Goal: Transaction & Acquisition: Book appointment/travel/reservation

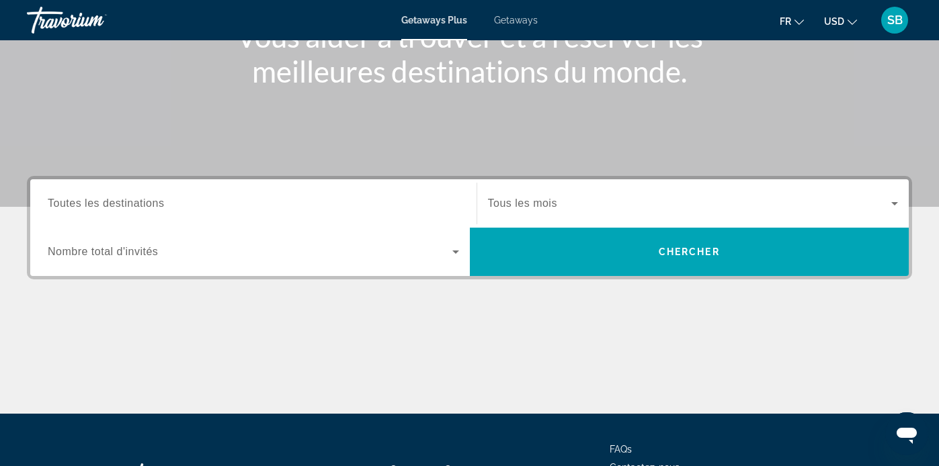
scroll to position [198, 0]
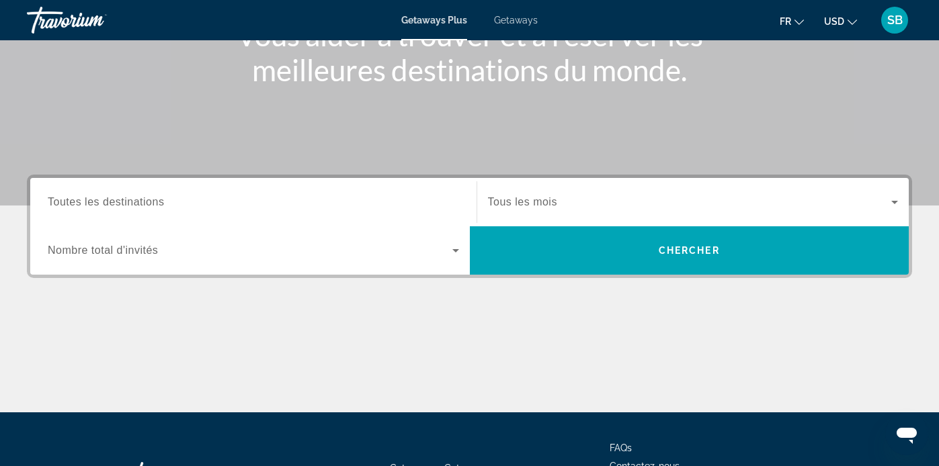
click at [168, 193] on div "Search widget" at bounding box center [253, 202] width 411 height 38
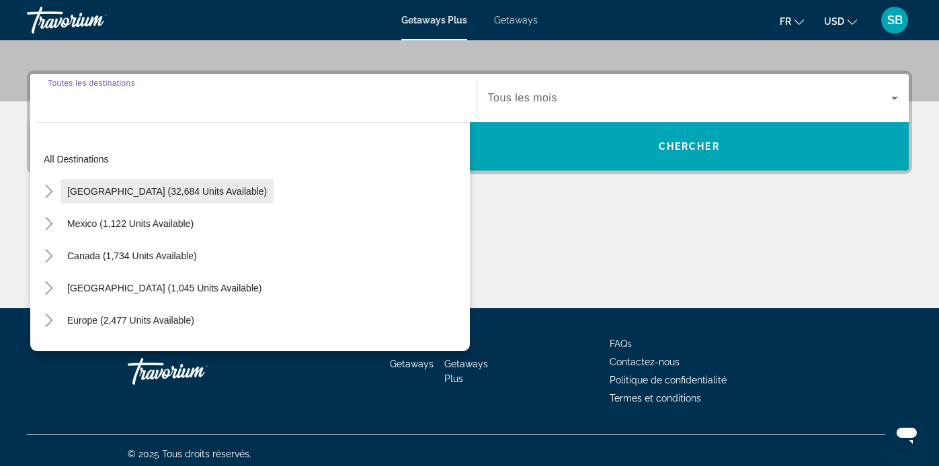
scroll to position [308, 0]
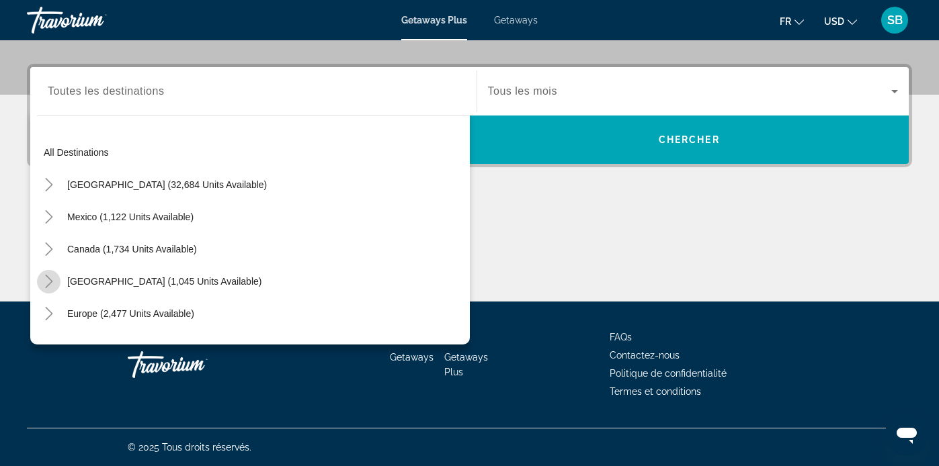
click at [52, 277] on icon "Toggle Caribbean & Atlantic Islands (1,045 units available)" at bounding box center [48, 281] width 13 height 13
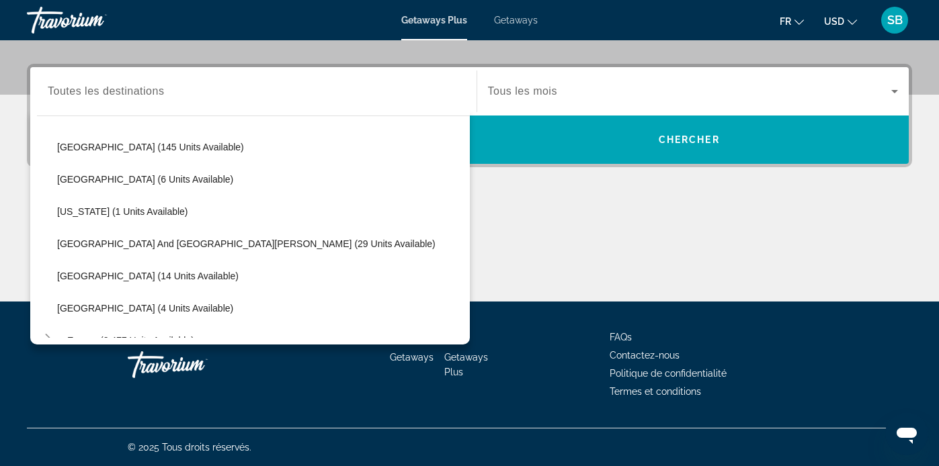
scroll to position [259, 0]
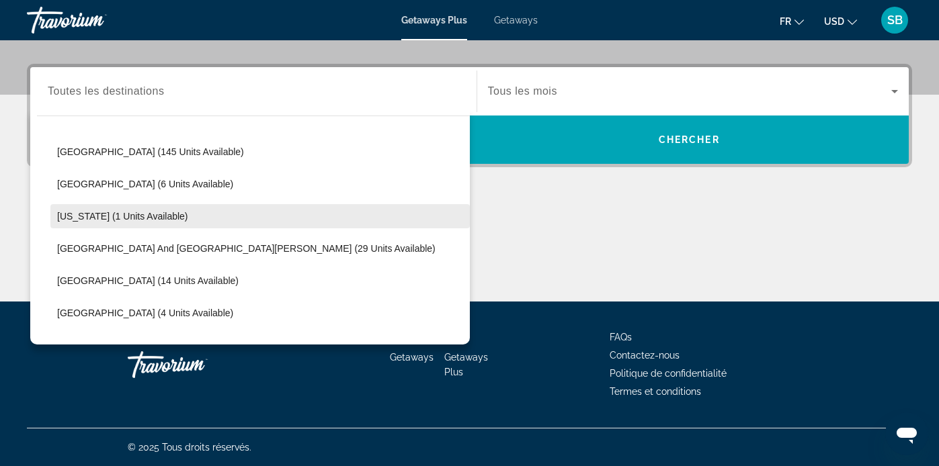
click at [93, 221] on span "[US_STATE] (1 units available)" at bounding box center [122, 216] width 131 height 11
type input "**********"
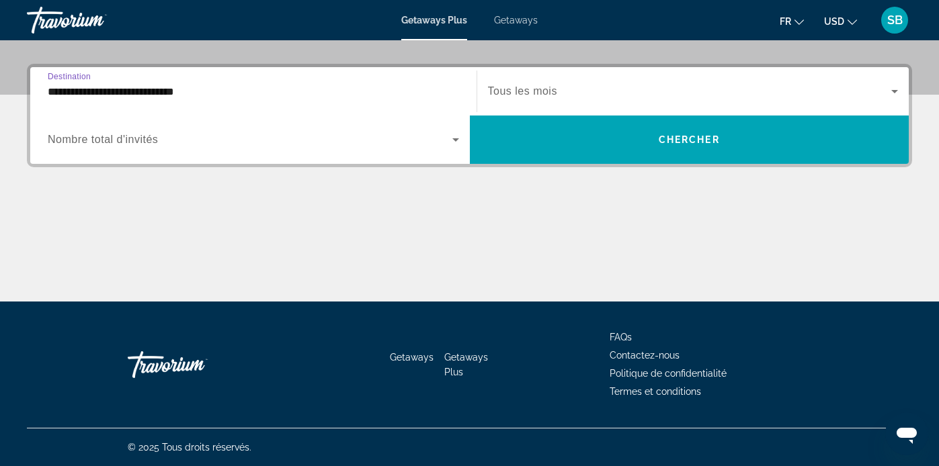
click at [904, 91] on div "Start Month Tous les mois" at bounding box center [693, 92] width 432 height 38
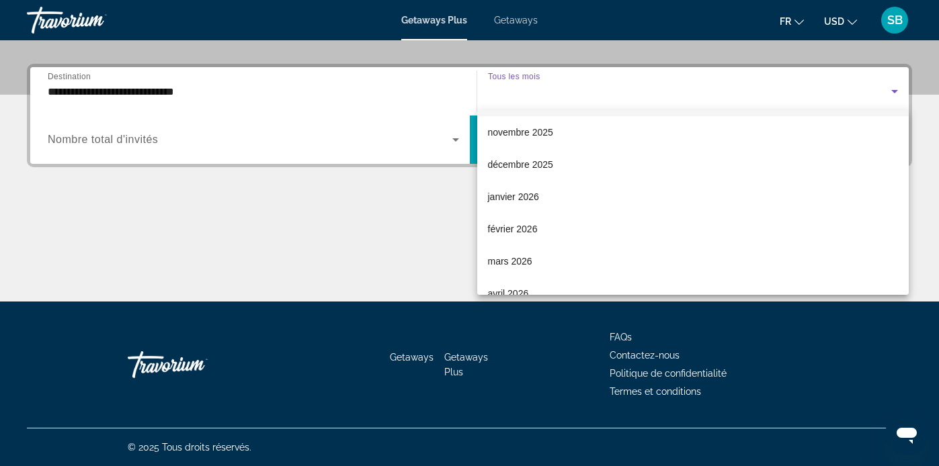
scroll to position [102, 0]
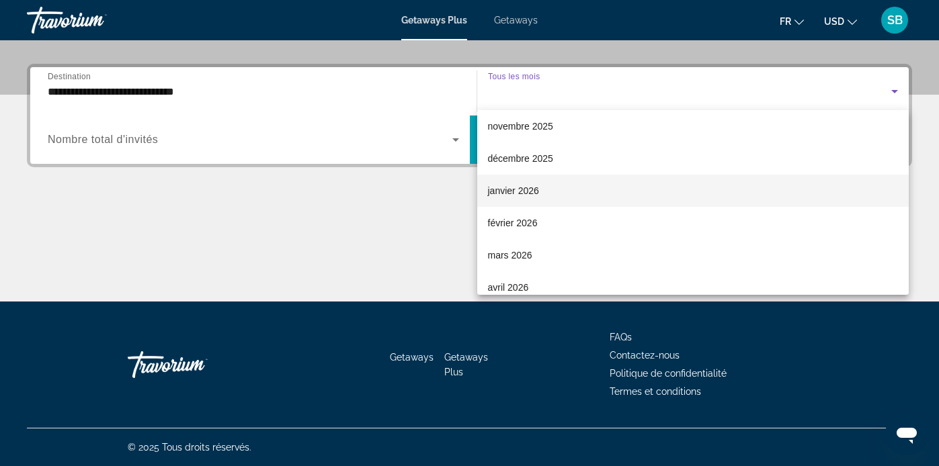
click at [672, 195] on mat-option "janvier 2026" at bounding box center [693, 191] width 432 height 32
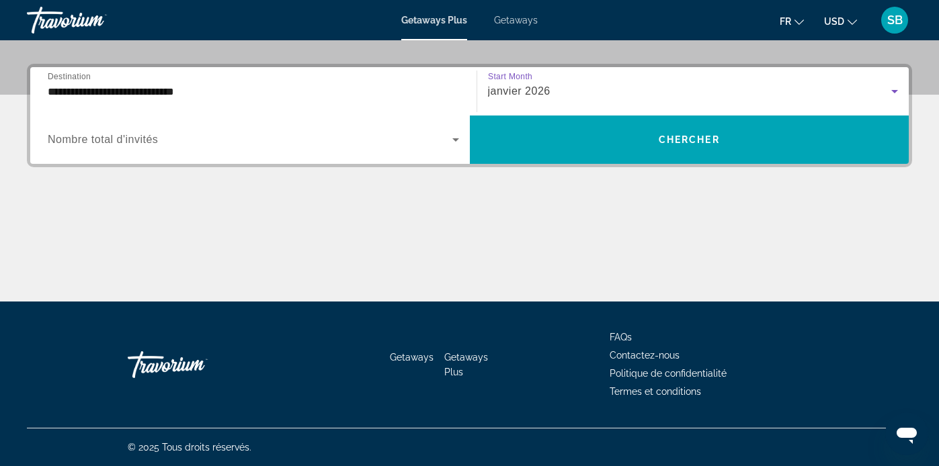
click at [448, 140] on icon "Search widget" at bounding box center [455, 140] width 16 height 16
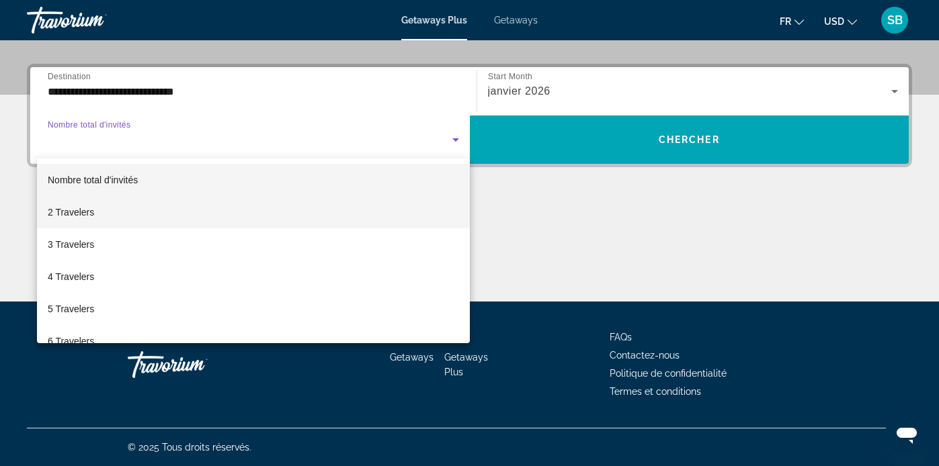
click at [423, 204] on mat-option "2 Travelers" at bounding box center [253, 212] width 433 height 32
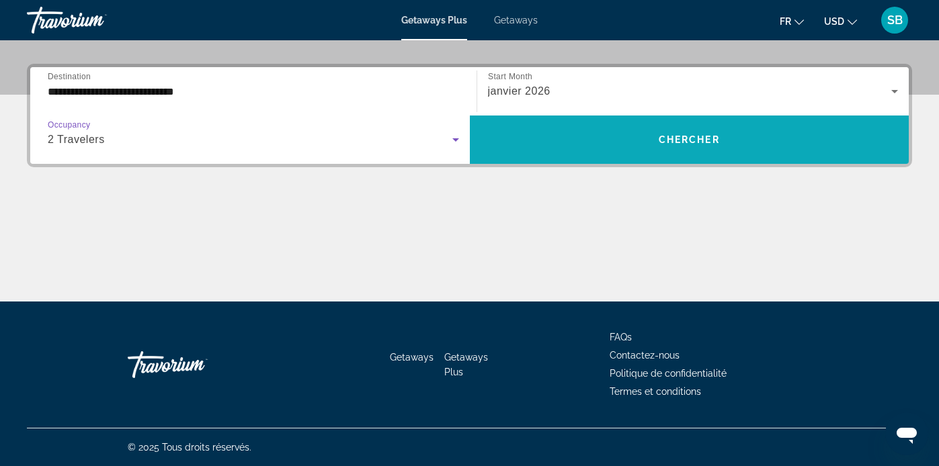
click at [658, 147] on span "Search widget" at bounding box center [689, 140] width 439 height 32
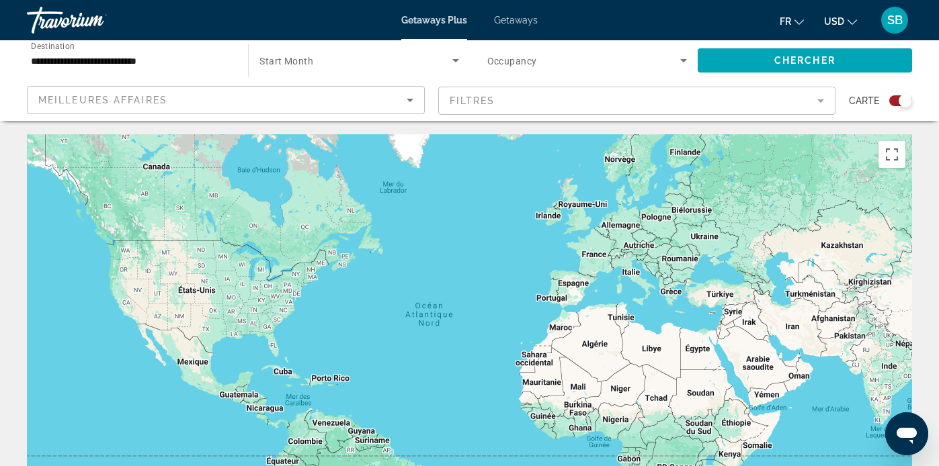
click at [511, 24] on span "Getaways" at bounding box center [516, 20] width 44 height 11
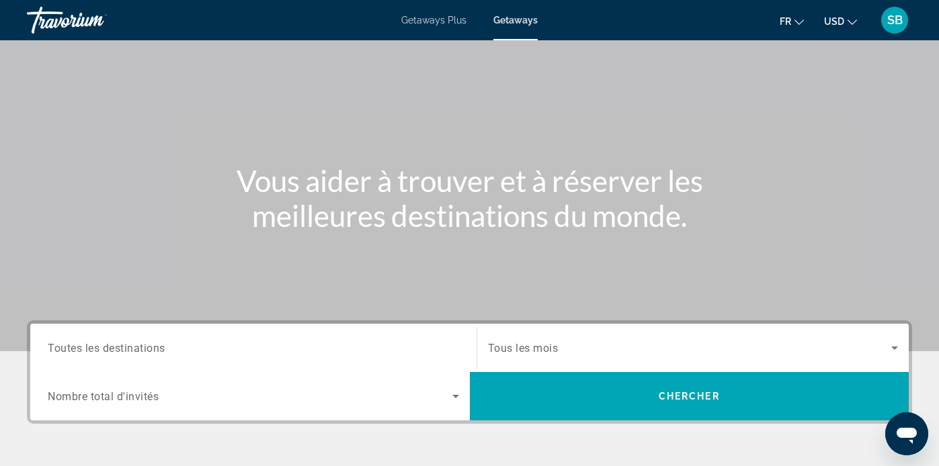
scroll to position [52, 0]
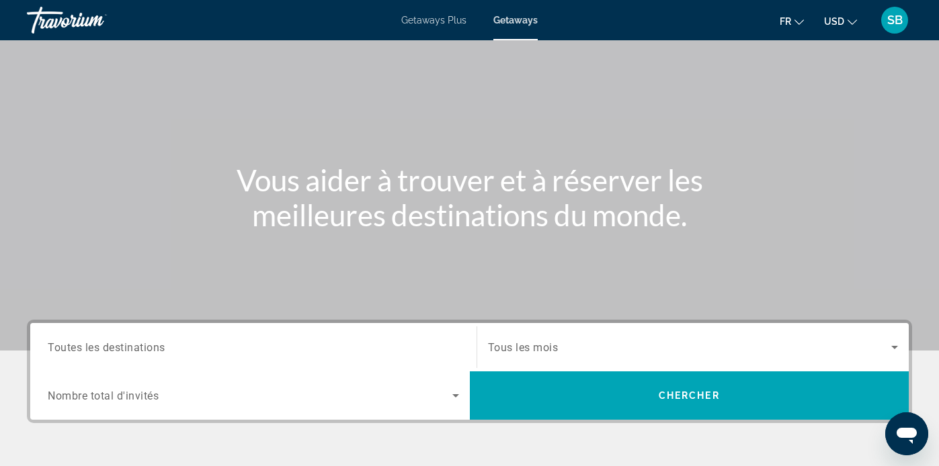
click at [845, 15] on button "USD USD ($) MXN (Mex$) CAD (Can$) GBP (£) EUR (€) AUD (A$) NZD (NZ$) CNY (CN¥)" at bounding box center [840, 20] width 33 height 19
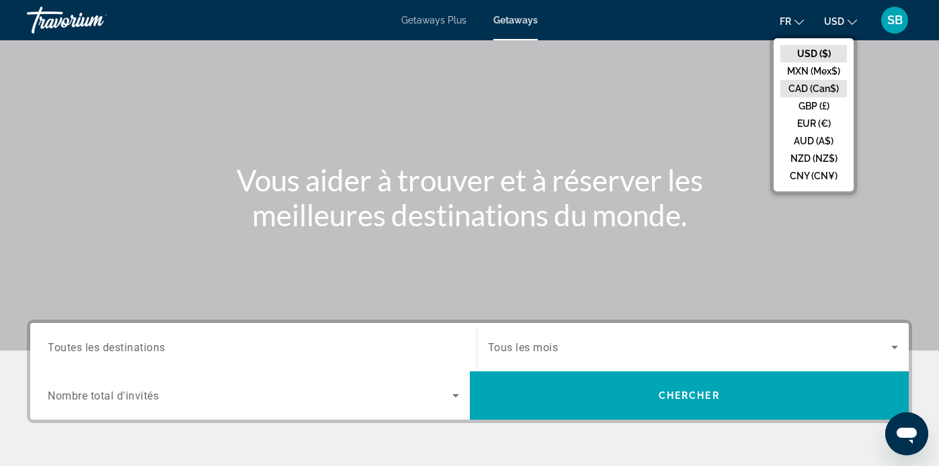
click at [814, 88] on button "CAD (Can$)" at bounding box center [813, 88] width 67 height 17
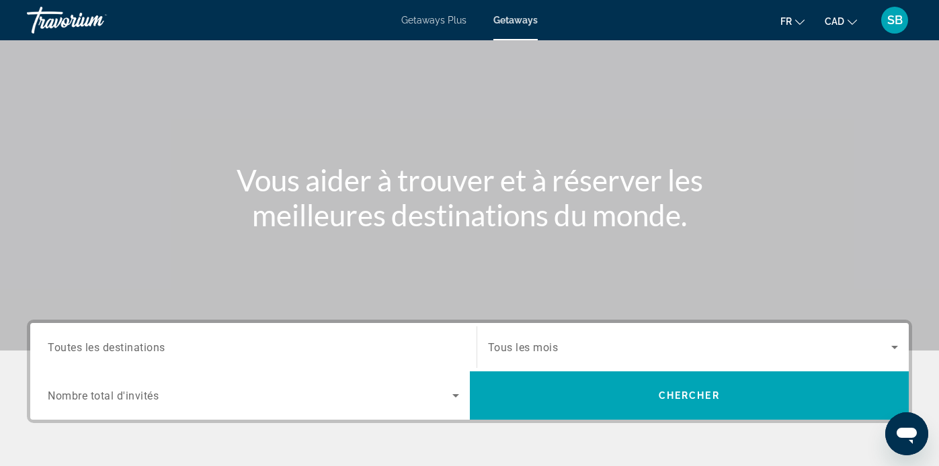
click at [282, 351] on input "Destination Toutes les destinations" at bounding box center [253, 348] width 411 height 16
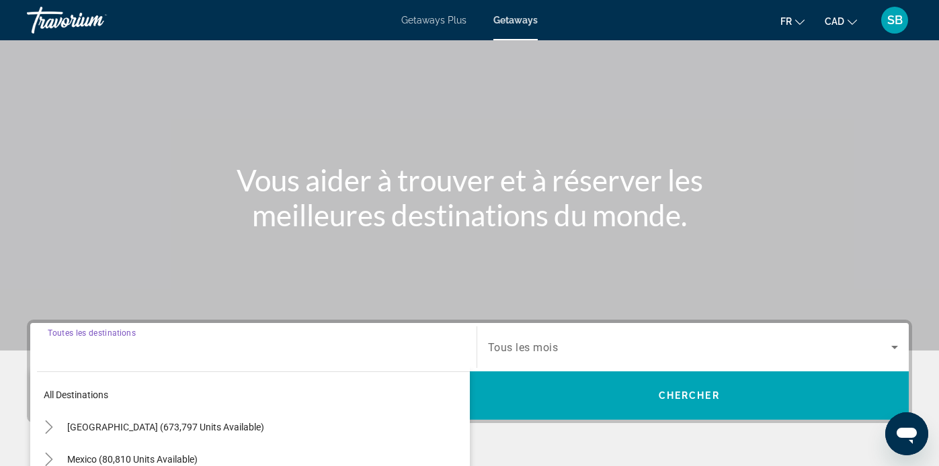
scroll to position [308, 0]
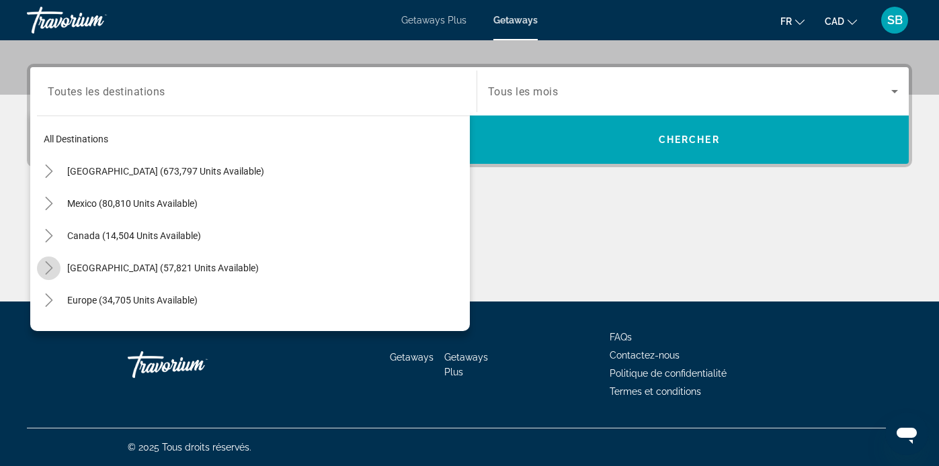
click at [48, 264] on icon "Toggle Caribbean & Atlantic Islands (57,821 units available)" at bounding box center [48, 267] width 7 height 13
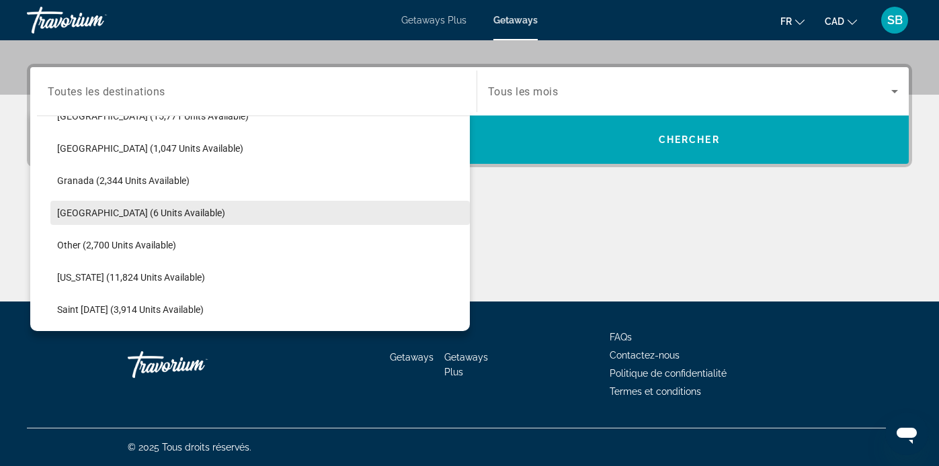
scroll to position [316, 0]
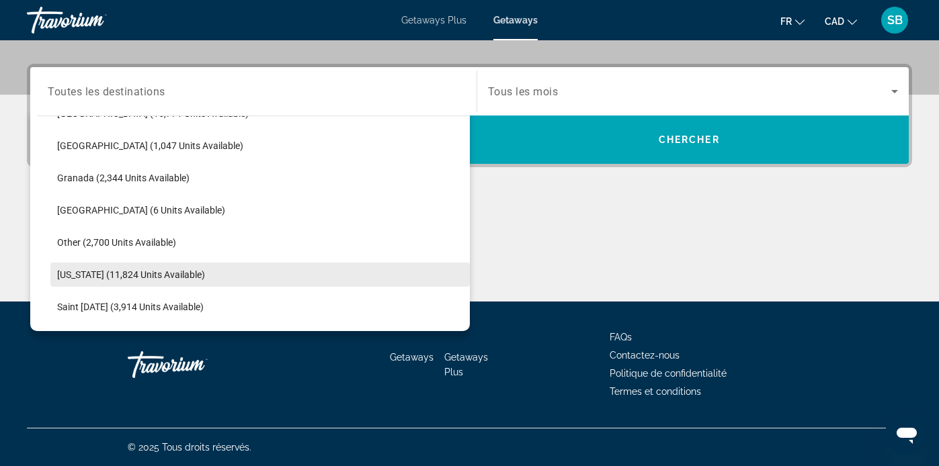
click at [134, 273] on span "[US_STATE] (11,824 units available)" at bounding box center [131, 274] width 148 height 11
type input "**********"
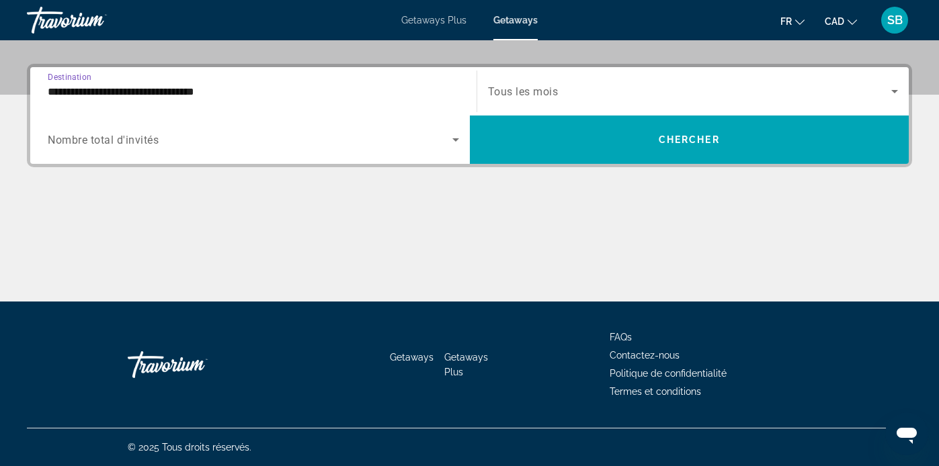
click at [455, 138] on icon "Search widget" at bounding box center [455, 140] width 16 height 16
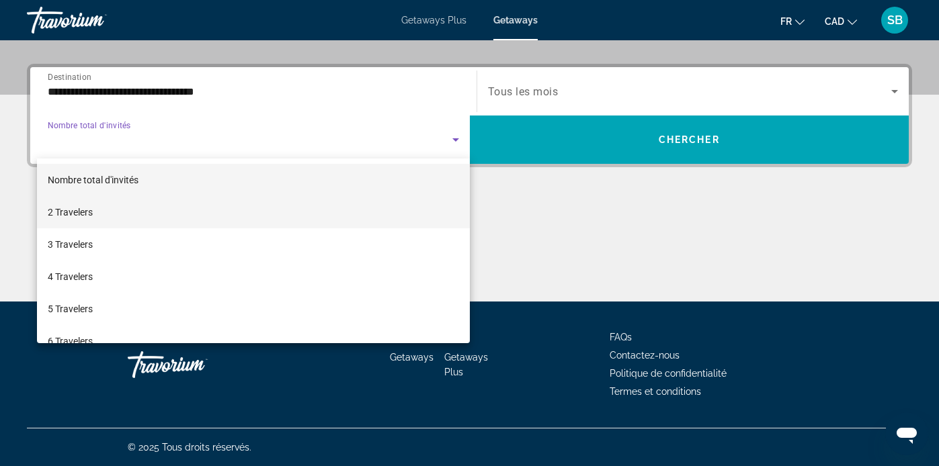
click at [273, 203] on mat-option "2 Travelers" at bounding box center [253, 212] width 433 height 32
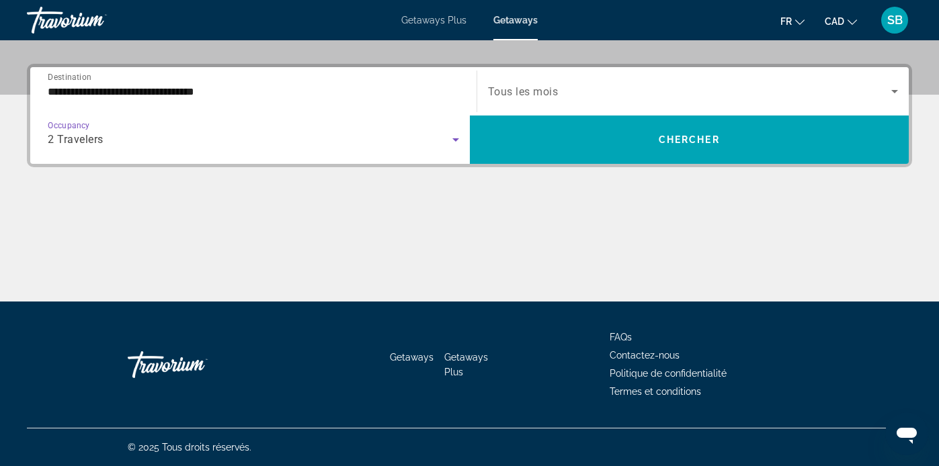
click at [838, 93] on span "Search widget" at bounding box center [690, 91] width 404 height 16
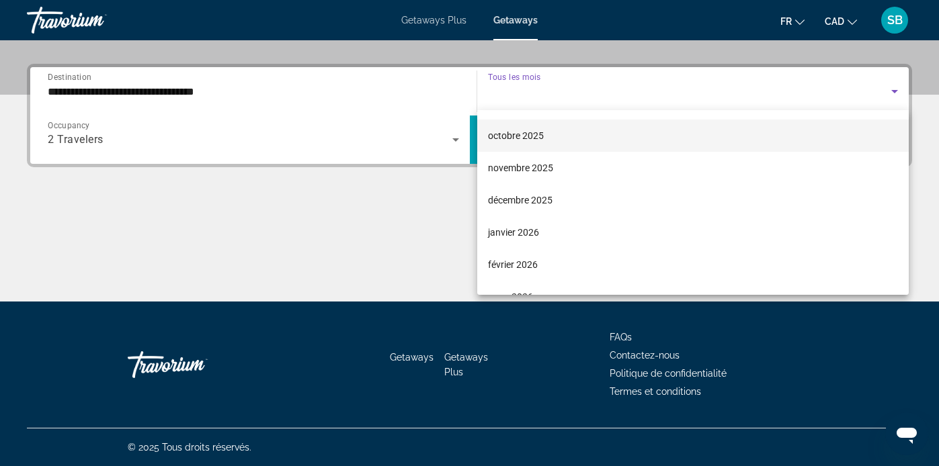
scroll to position [63, 0]
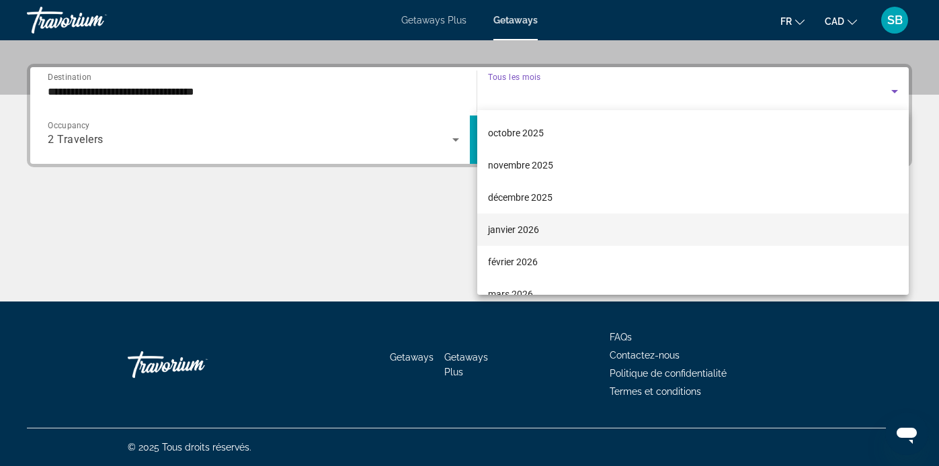
click at [546, 226] on mat-option "janvier 2026" at bounding box center [693, 230] width 432 height 32
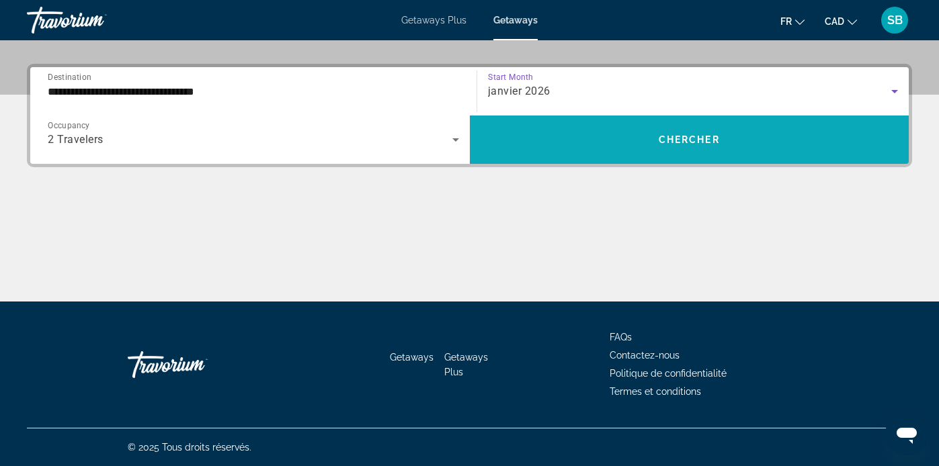
click at [651, 138] on span "Search widget" at bounding box center [689, 140] width 439 height 32
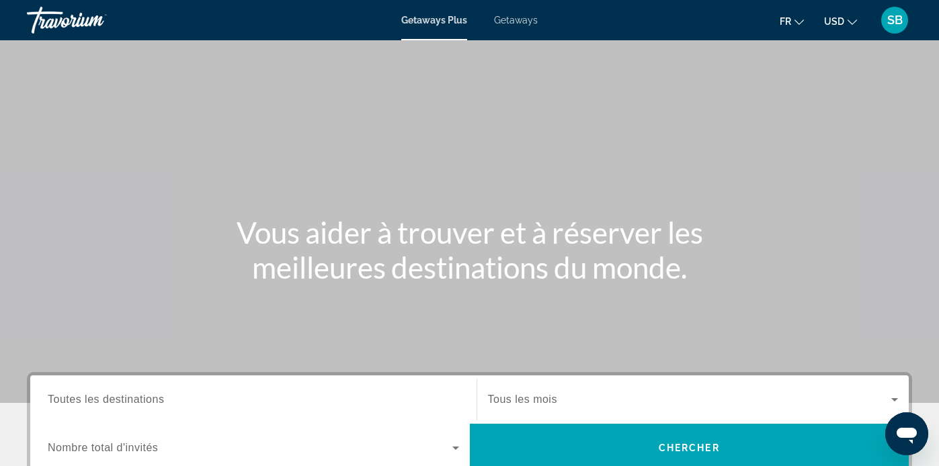
click at [524, 19] on span "Getaways" at bounding box center [516, 20] width 44 height 11
click at [855, 17] on icon "Change currency" at bounding box center [851, 21] width 9 height 9
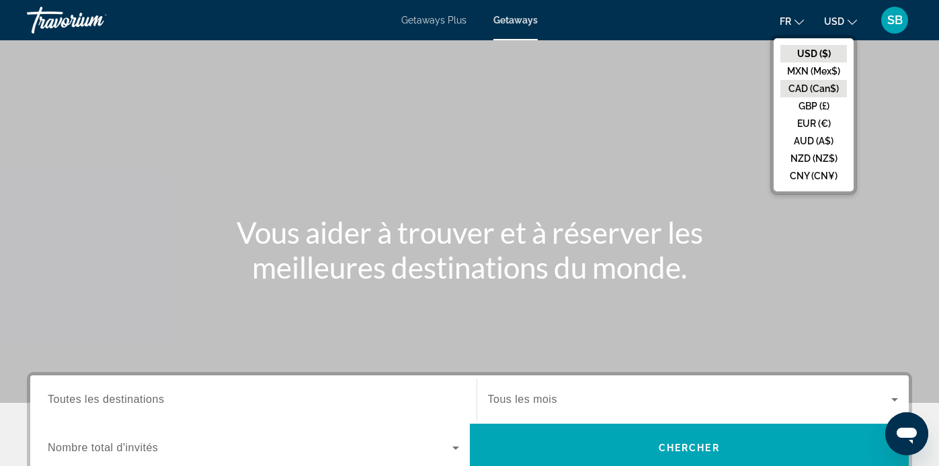
click at [807, 91] on button "CAD (Can$)" at bounding box center [813, 88] width 67 height 17
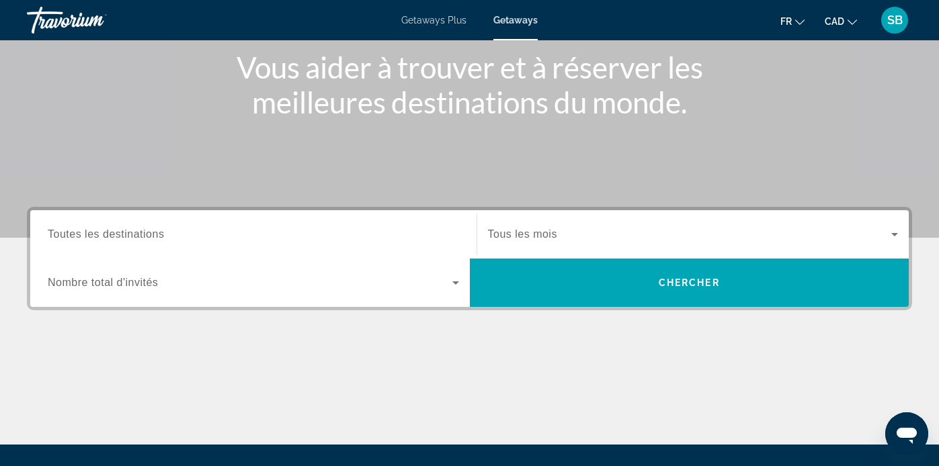
scroll to position [163, 0]
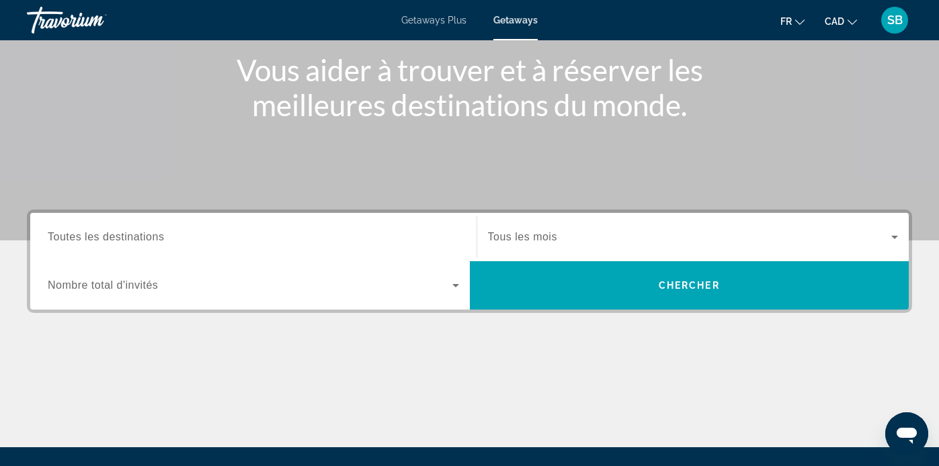
click at [398, 234] on input "Destination Toutes les destinations" at bounding box center [253, 238] width 411 height 16
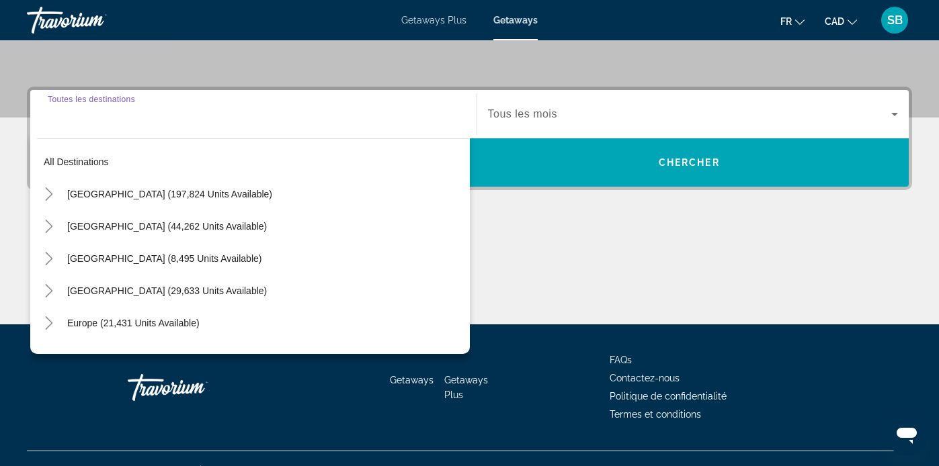
scroll to position [308, 0]
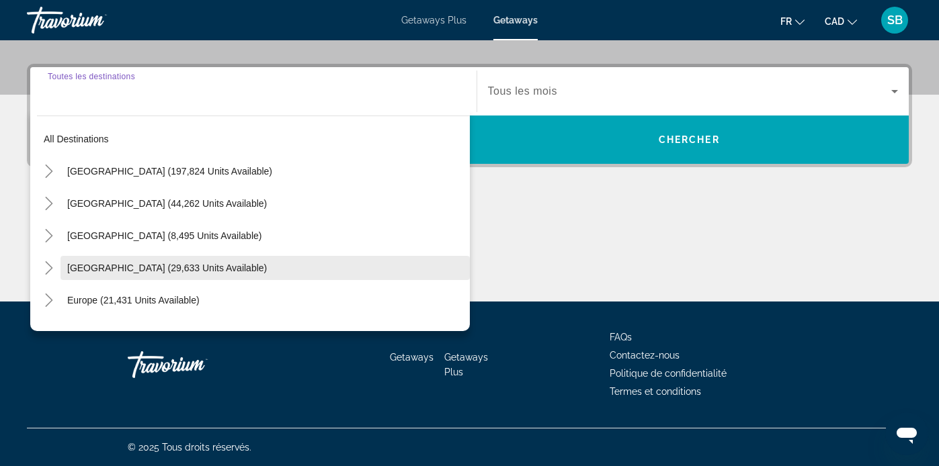
click at [212, 273] on span "Caribbean & Atlantic Islands (29,633 units available)" at bounding box center [167, 268] width 200 height 11
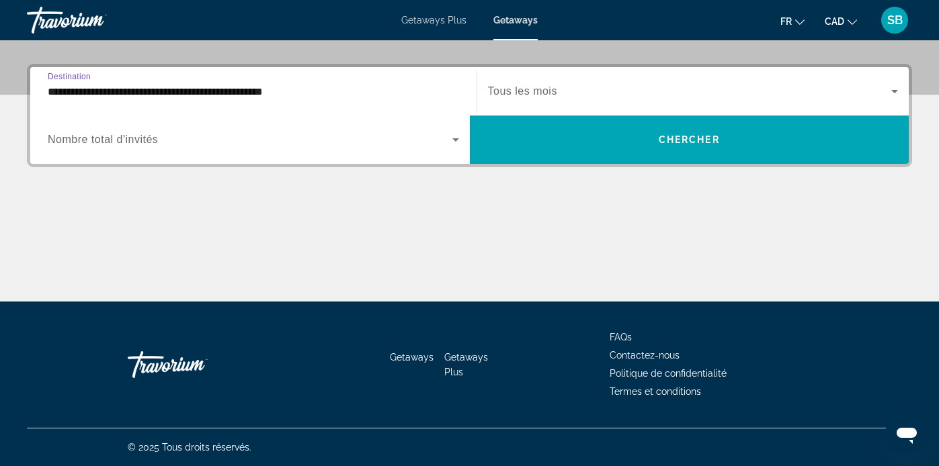
click at [277, 91] on input "**********" at bounding box center [253, 92] width 411 height 16
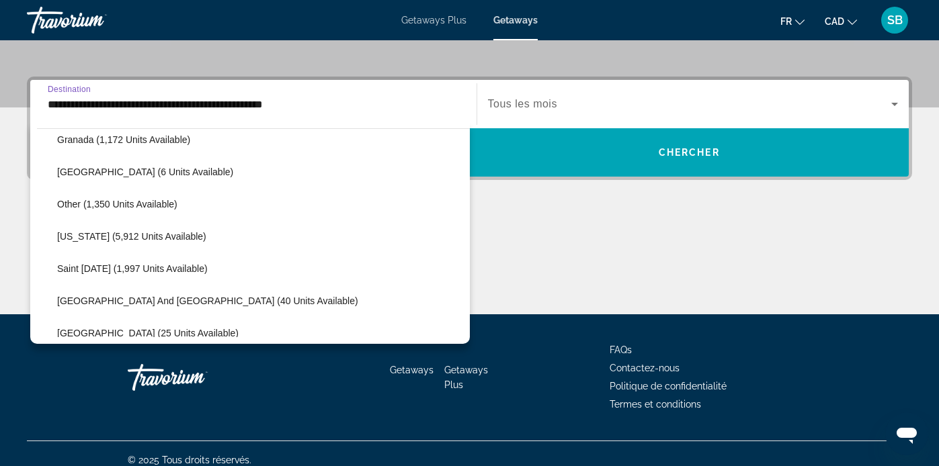
scroll to position [368, 0]
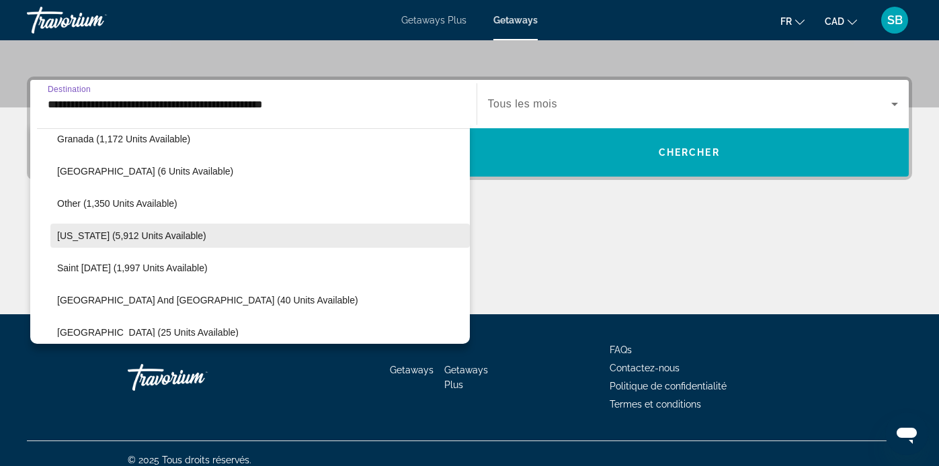
click at [100, 233] on span "Puerto Rico (5,912 units available)" at bounding box center [131, 235] width 149 height 11
type input "**********"
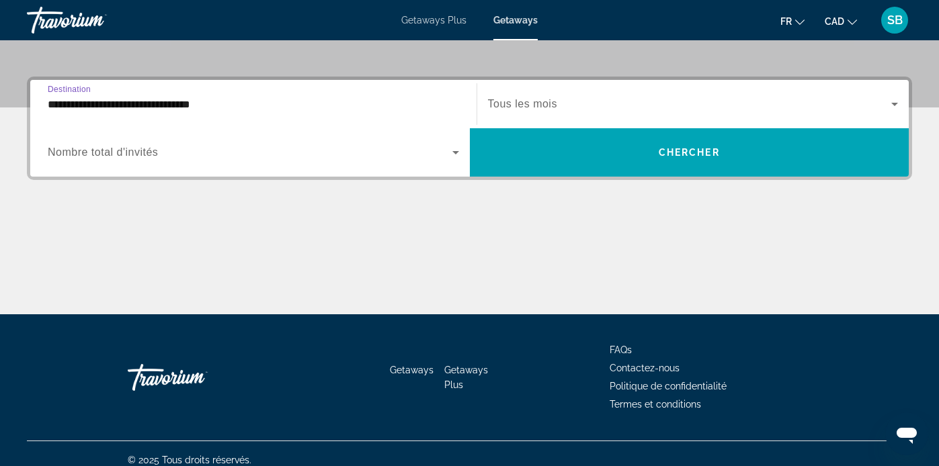
scroll to position [308, 0]
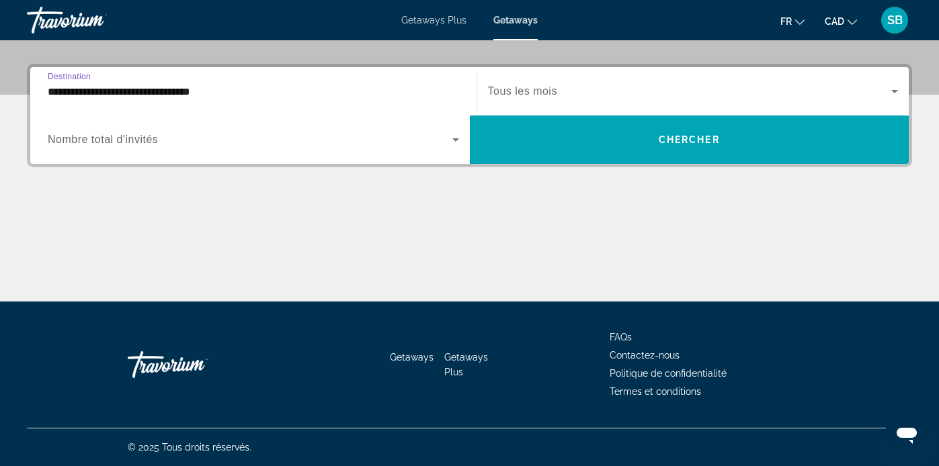
click at [460, 141] on icon "Search widget" at bounding box center [455, 140] width 16 height 16
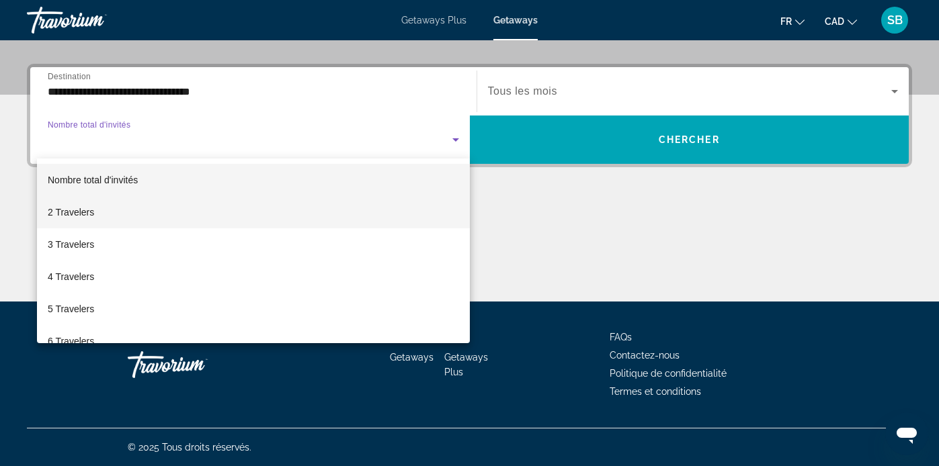
click at [241, 227] on mat-option "2 Travelers" at bounding box center [253, 212] width 433 height 32
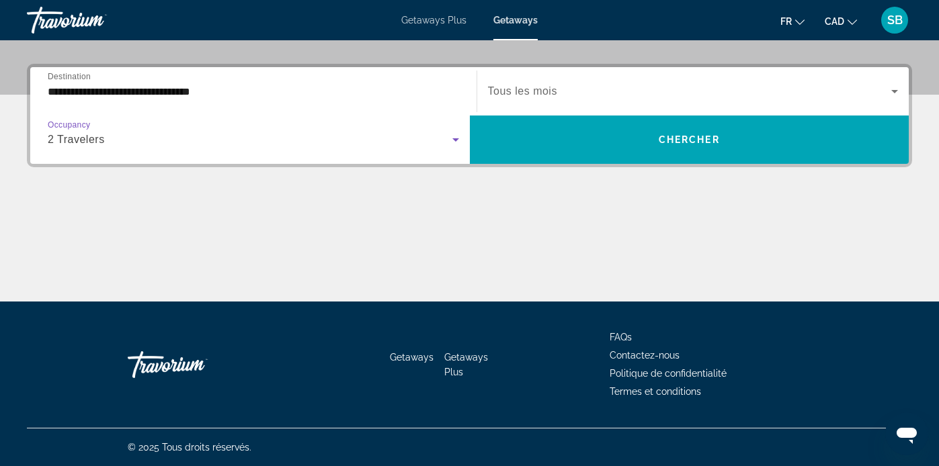
click at [559, 92] on span "Search widget" at bounding box center [690, 91] width 404 height 16
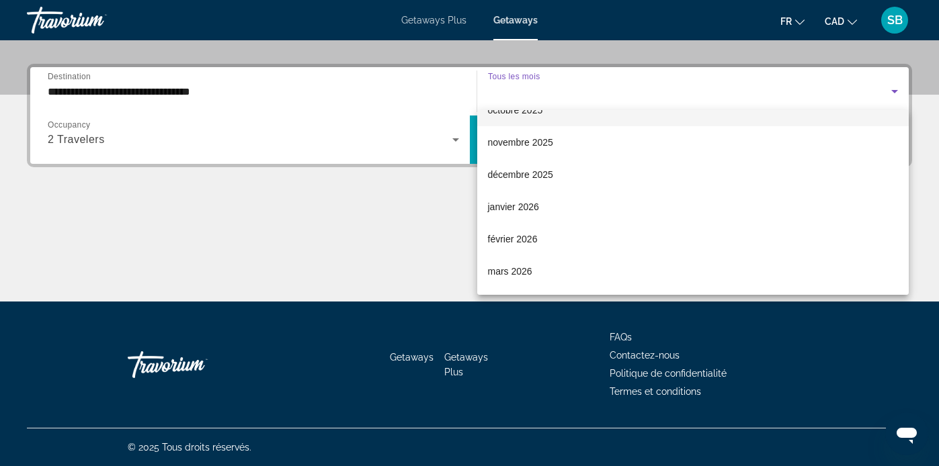
scroll to position [91, 0]
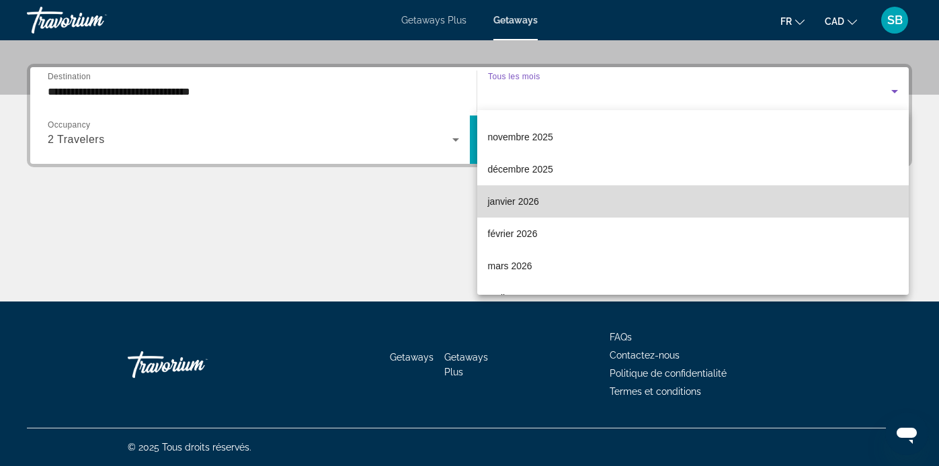
click at [542, 203] on mat-option "janvier 2026" at bounding box center [693, 201] width 432 height 32
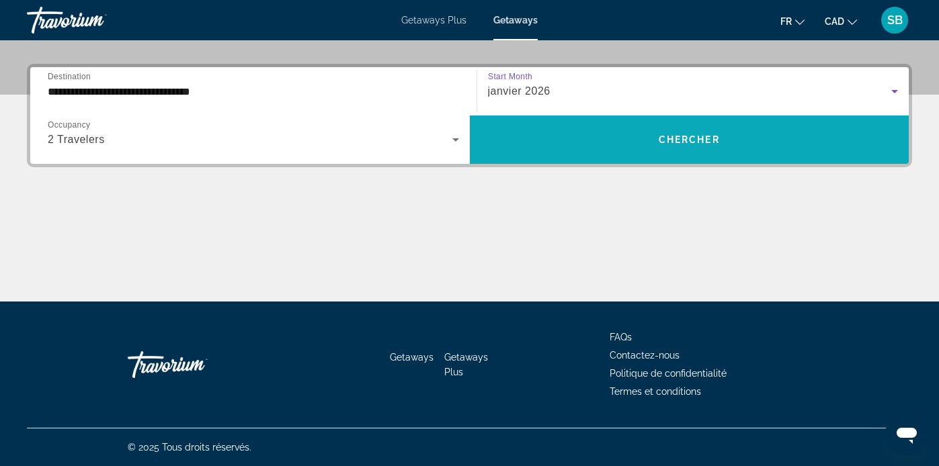
click at [571, 144] on span "Search widget" at bounding box center [689, 140] width 439 height 32
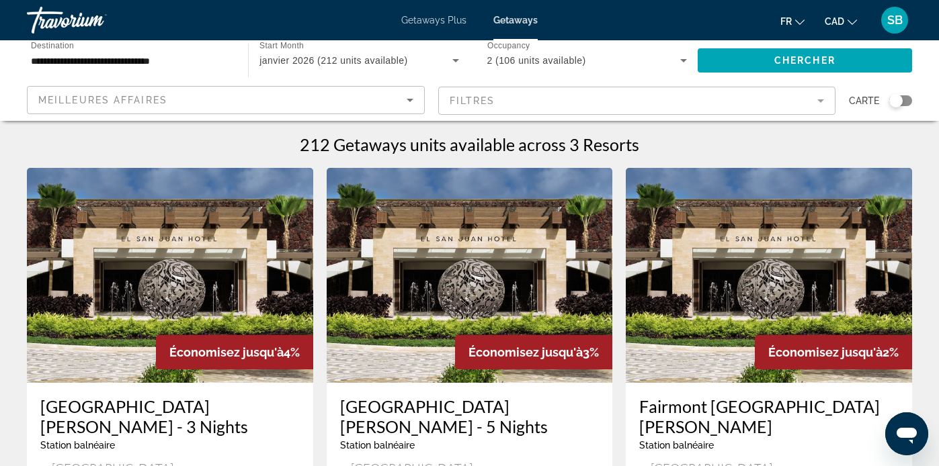
click at [202, 62] on input "**********" at bounding box center [131, 61] width 200 height 16
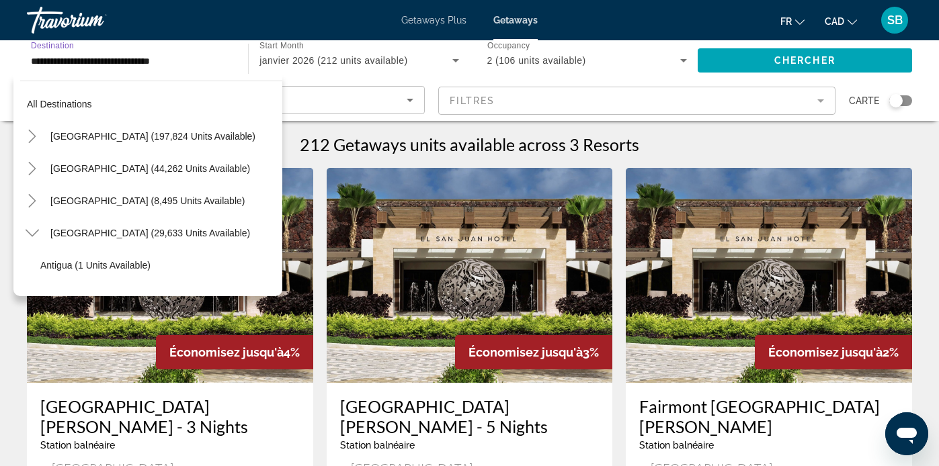
scroll to position [370, 0]
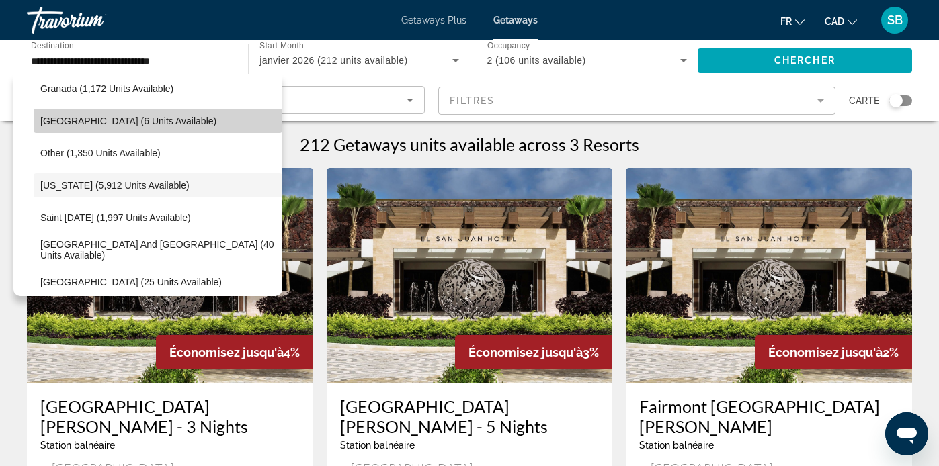
click at [68, 123] on span "[GEOGRAPHIC_DATA] (6 units available)" at bounding box center [128, 121] width 176 height 11
type input "**********"
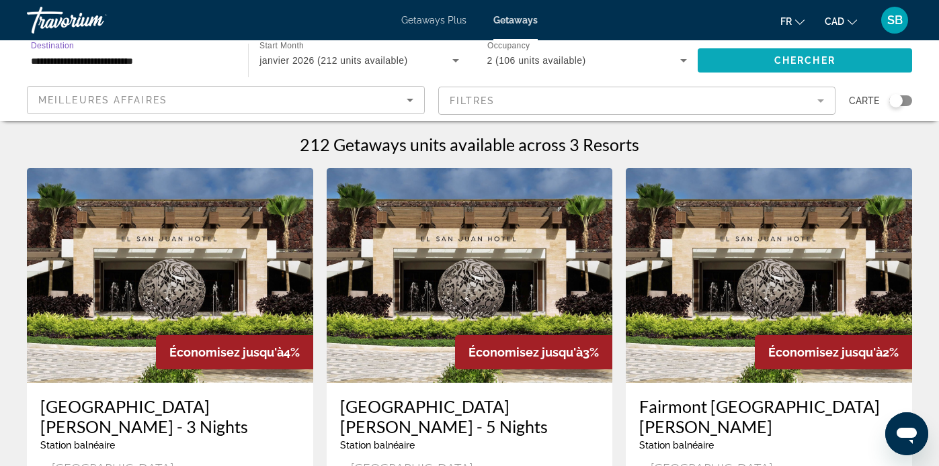
click at [777, 61] on span "Chercher" at bounding box center [804, 60] width 61 height 11
